Goal: Task Accomplishment & Management: Manage account settings

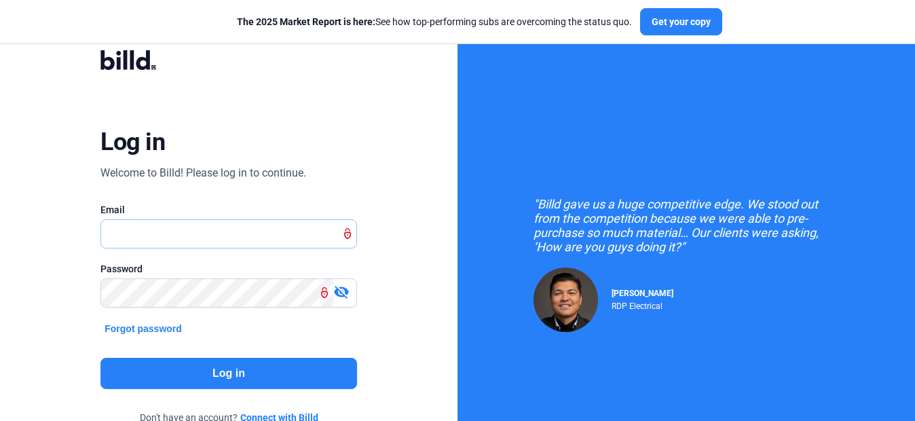
click at [247, 231] on input "text" at bounding box center [228, 234] width 254 height 28
paste input "[EMAIL_ADDRESS][DOMAIN_NAME]"
type input "[EMAIL_ADDRESS][DOMAIN_NAME]"
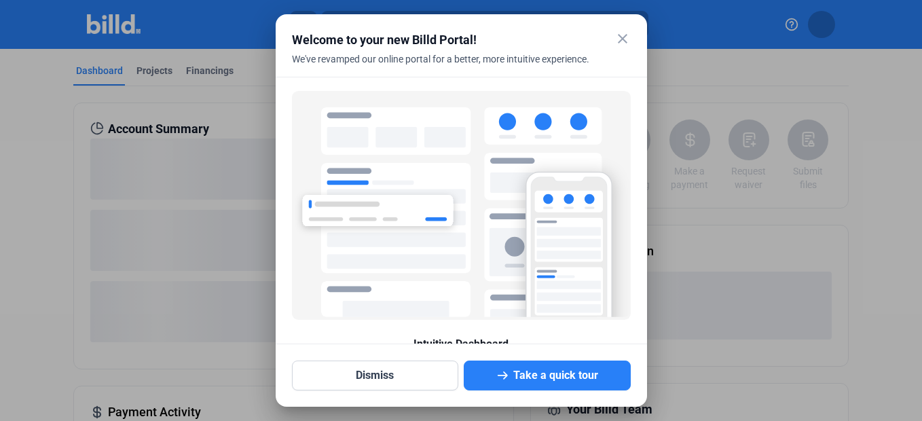
scroll to position [78, 0]
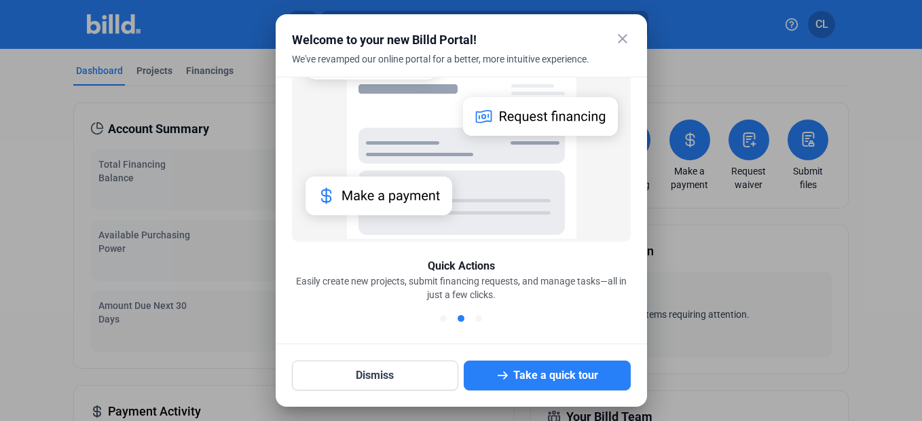
click at [623, 43] on mat-icon "close" at bounding box center [622, 39] width 16 height 16
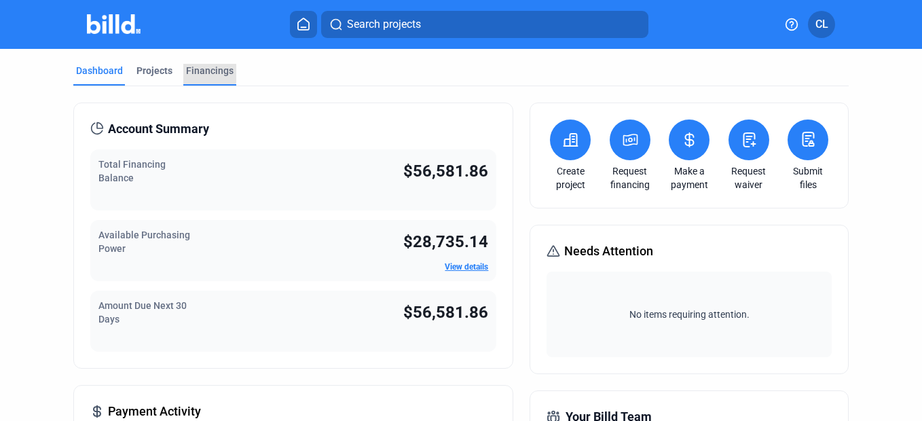
click at [194, 69] on div "Financings" at bounding box center [210, 71] width 48 height 14
